Goal: Information Seeking & Learning: Learn about a topic

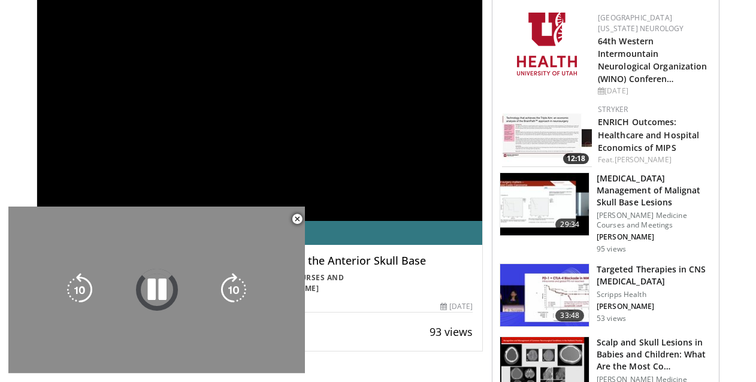
scroll to position [369, 0]
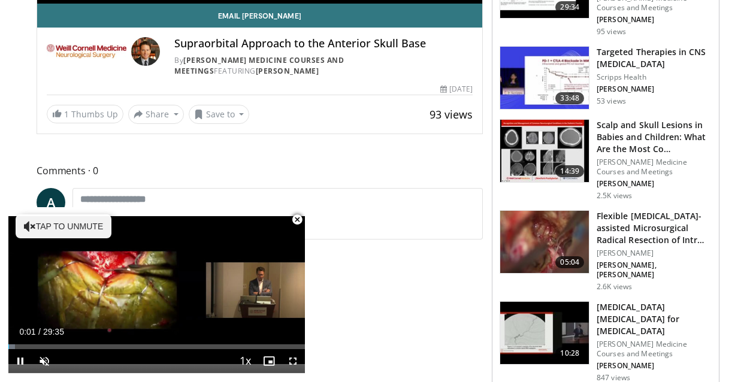
click at [298, 218] on span "Video Player" at bounding box center [297, 220] width 24 height 24
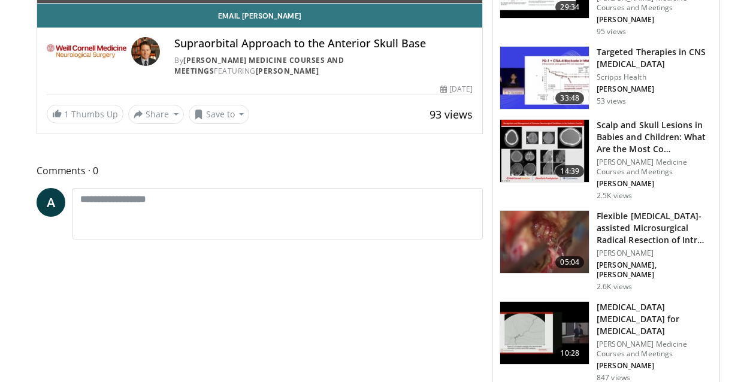
scroll to position [363, 0]
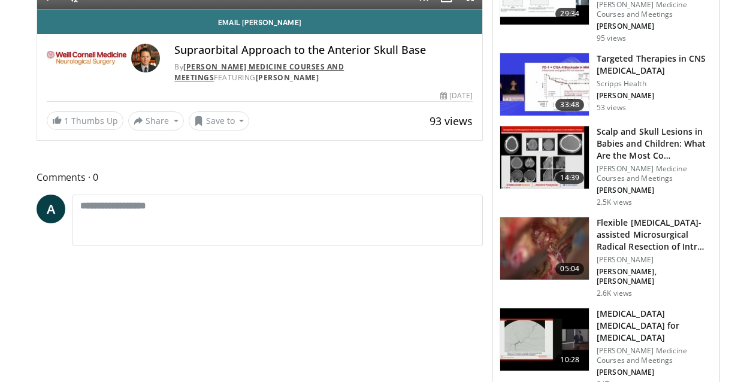
click at [267, 69] on link "[PERSON_NAME] Medicine Courses and Meetings" at bounding box center [259, 72] width 170 height 21
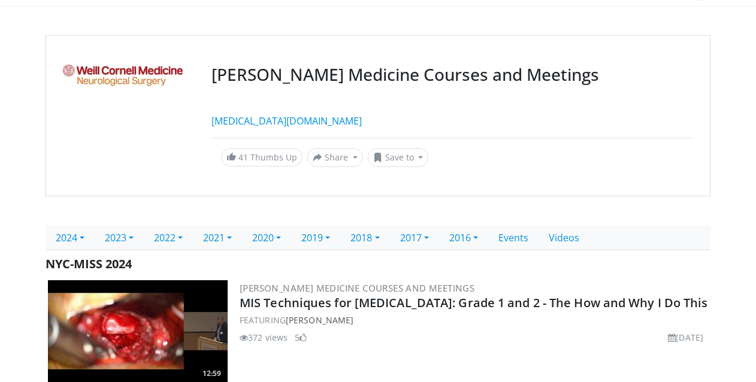
scroll to position [101, 0]
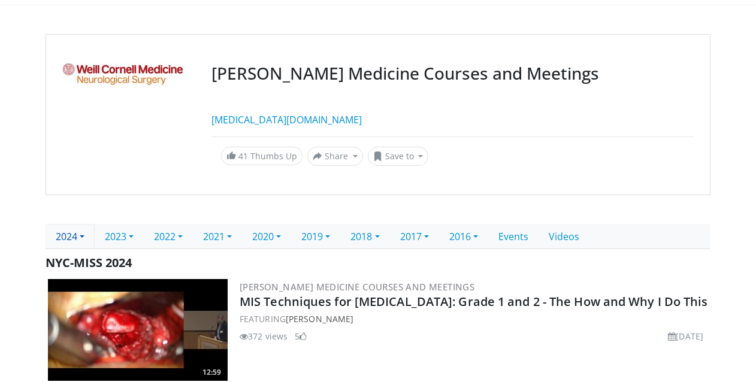
click at [88, 243] on link "2024" at bounding box center [70, 236] width 49 height 25
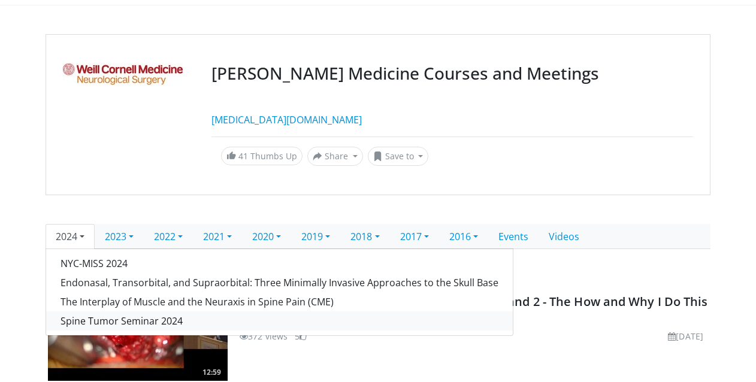
click at [96, 322] on link "Spine Tumor Seminar 2024" at bounding box center [279, 321] width 467 height 19
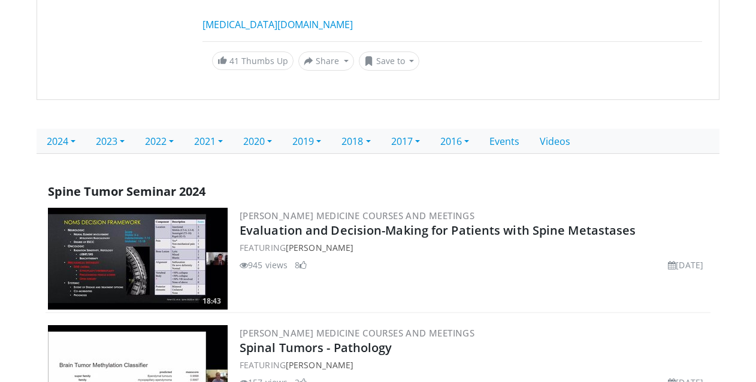
scroll to position [197, 0]
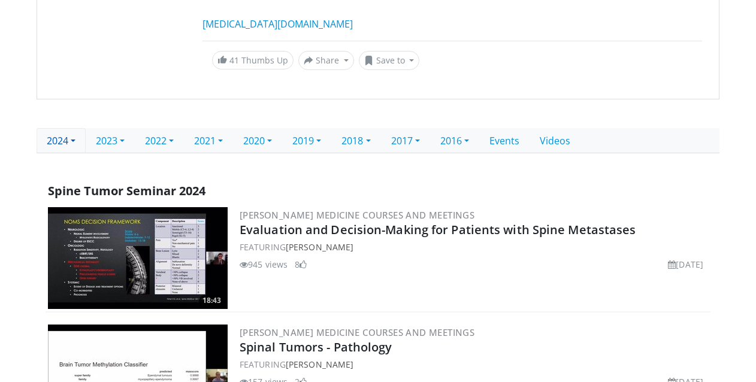
click at [76, 128] on link "2024" at bounding box center [61, 140] width 49 height 25
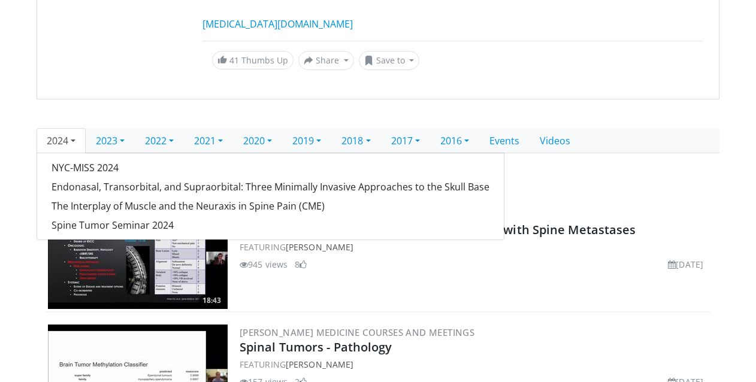
click at [75, 144] on link "2024" at bounding box center [61, 140] width 49 height 25
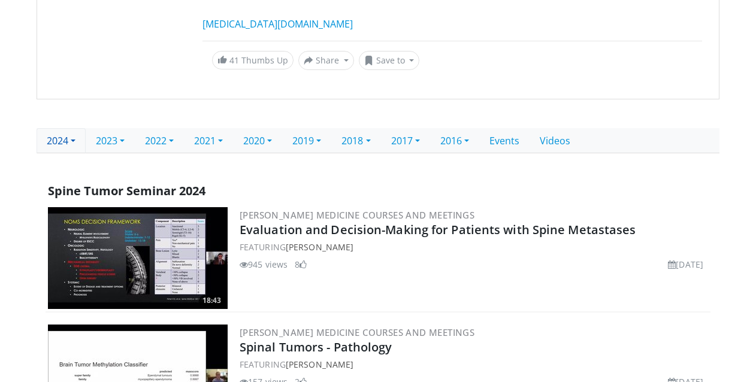
click at [75, 144] on link "2024" at bounding box center [61, 140] width 49 height 25
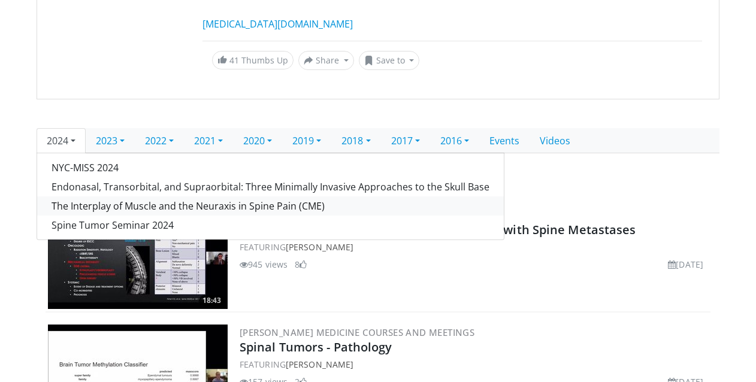
click at [236, 209] on link "The Interplay of Muscle and the Neuraxis in Spine Pain (CME)" at bounding box center [270, 206] width 467 height 19
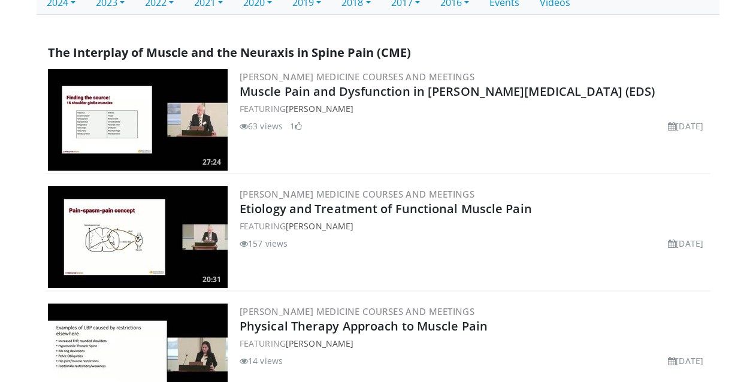
scroll to position [338, 0]
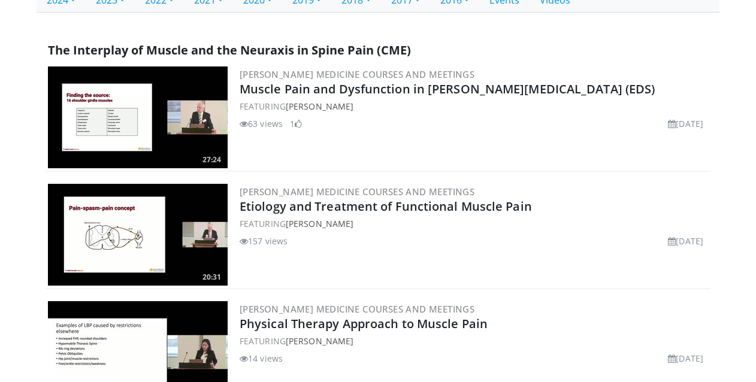
click at [267, 47] on span "The Interplay of Muscle and the Neuraxis in Spine Pain (CME)" at bounding box center [229, 50] width 363 height 16
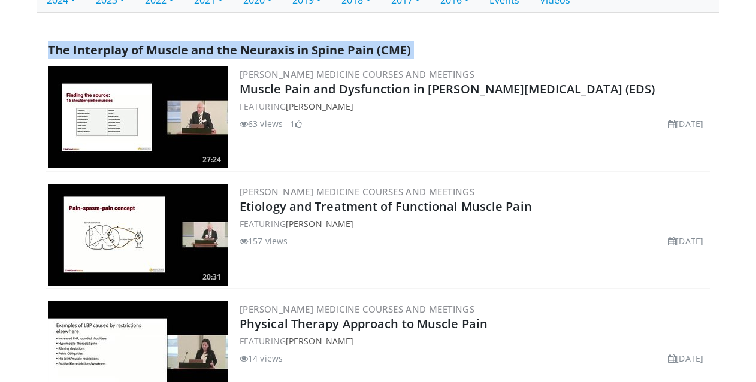
copy div "The Interplay of Muscle and the Neuraxis in Spine Pain (CME)"
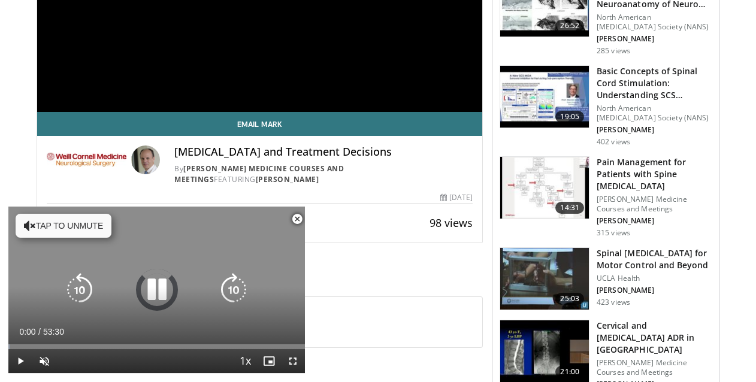
scroll to position [267, 0]
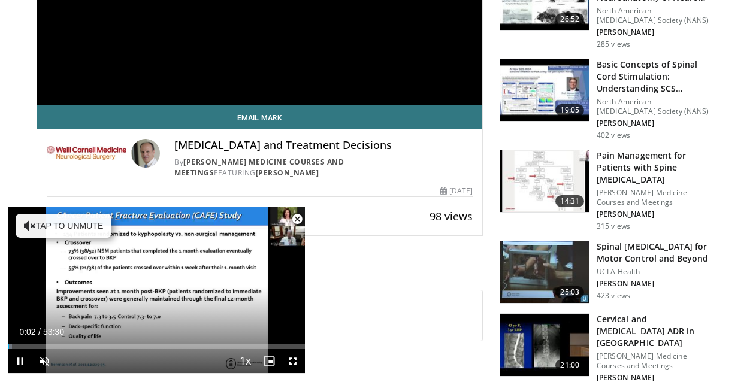
click at [300, 219] on span "Video Player" at bounding box center [297, 219] width 24 height 24
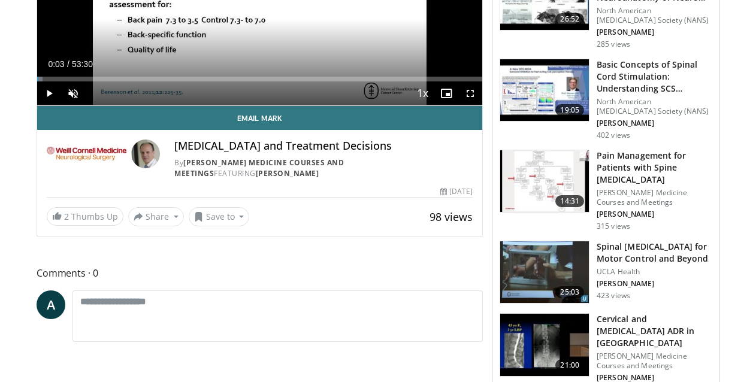
scroll to position [263, 0]
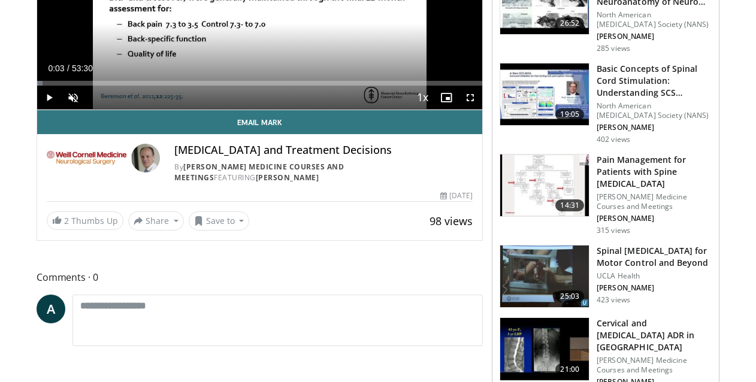
click at [107, 163] on img at bounding box center [87, 158] width 80 height 29
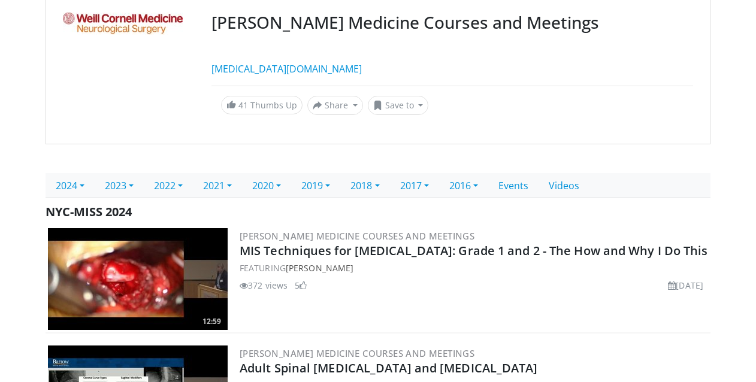
scroll to position [146, 0]
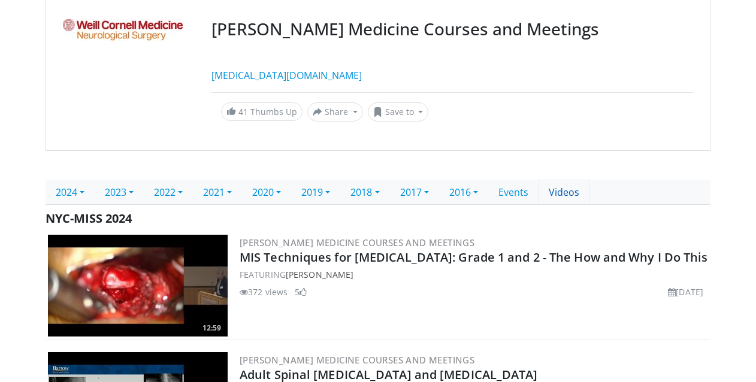
click at [590, 192] on link "Videos" at bounding box center [564, 192] width 51 height 25
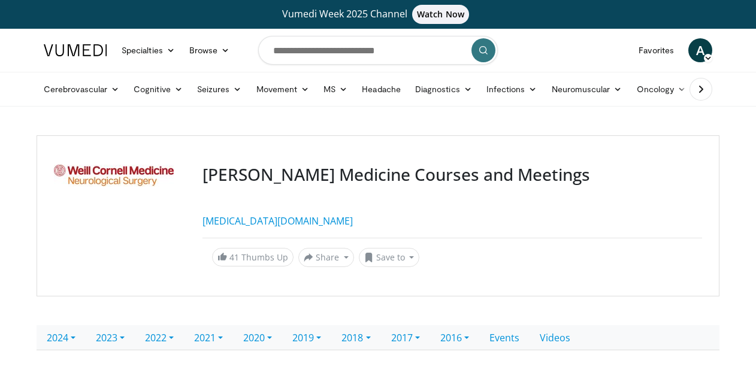
click at [140, 182] on div at bounding box center [121, 216] width 134 height 102
click at [224, 178] on h3 "[PERSON_NAME] Medicine Courses and Meetings" at bounding box center [453, 175] width 500 height 20
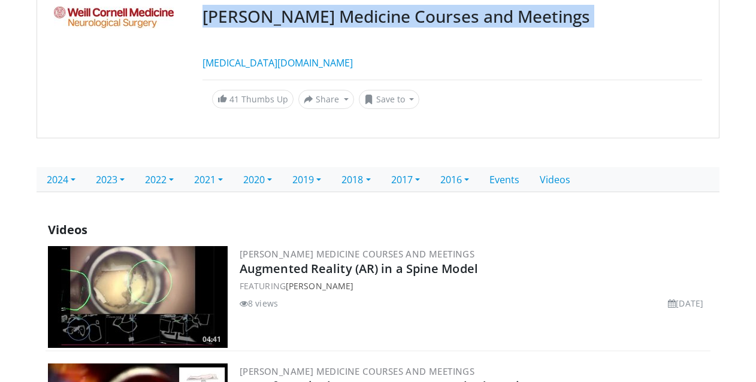
scroll to position [165, 0]
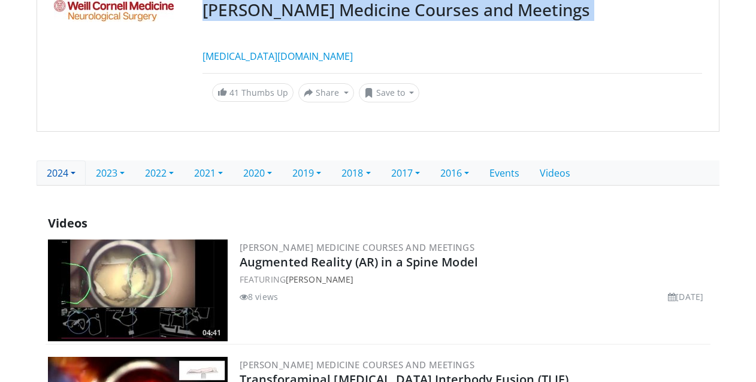
click at [56, 178] on link "2024" at bounding box center [61, 173] width 49 height 25
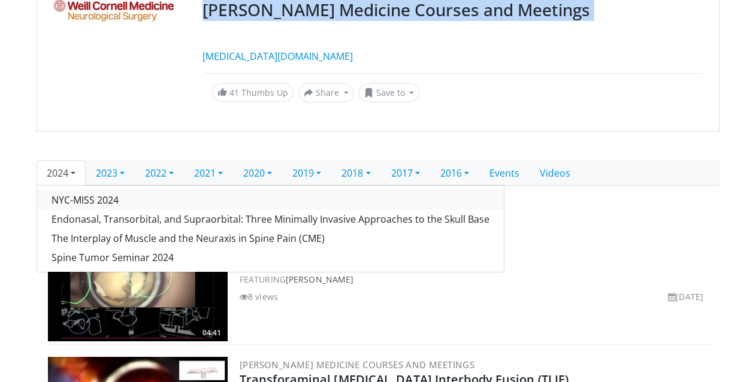
click at [63, 196] on link "NYC-MISS 2024" at bounding box center [270, 200] width 467 height 19
